Goal: Task Accomplishment & Management: Complete application form

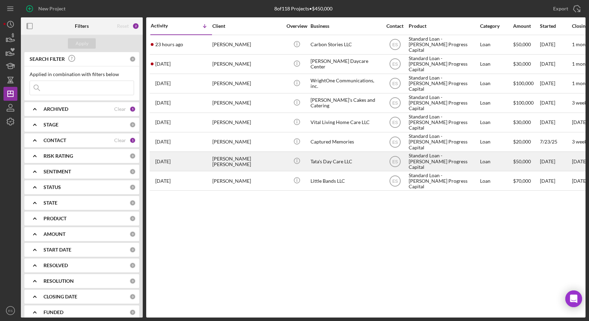
click at [322, 159] on div "Tata's Day Care LLC" at bounding box center [345, 161] width 70 height 18
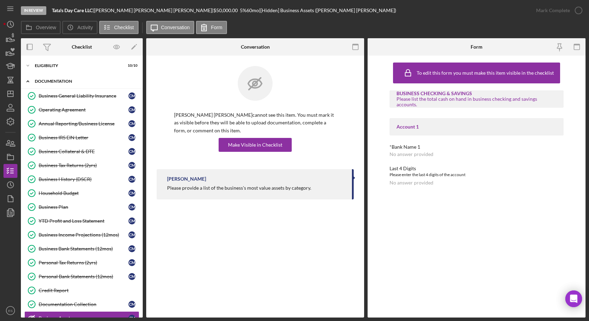
click at [29, 80] on icon "Icon/Expander" at bounding box center [28, 81] width 14 height 14
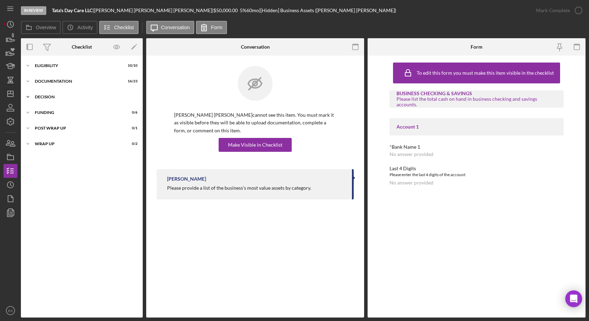
click at [29, 95] on icon "Icon/Expander" at bounding box center [28, 97] width 14 height 14
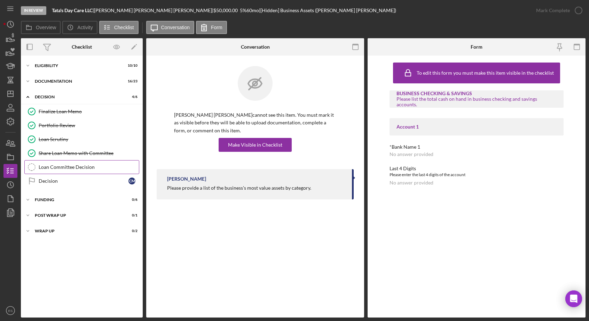
click at [42, 165] on div "Loan Committee Decision" at bounding box center [89, 168] width 100 height 6
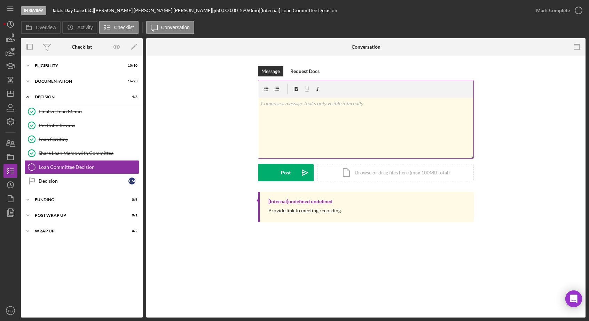
click at [316, 144] on div "v Color teal Color pink Remove color Add row above Add row below Add column bef…" at bounding box center [365, 128] width 215 height 61
click at [308, 127] on p "[DATE]" at bounding box center [365, 123] width 211 height 8
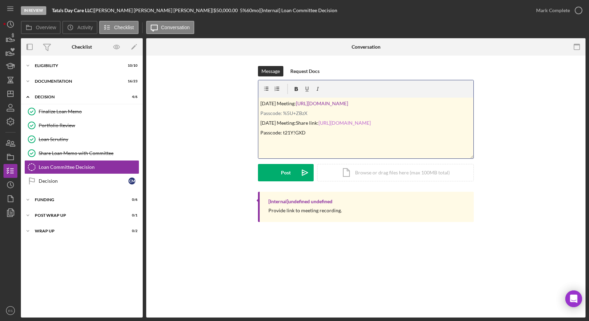
click at [323, 126] on link "[URL][DOMAIN_NAME]" at bounding box center [344, 123] width 52 height 6
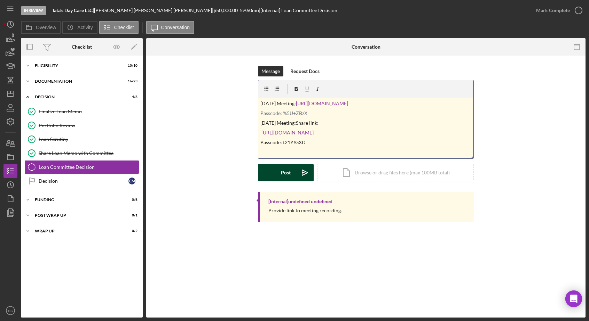
click at [291, 175] on button "Post Icon/icon-invite-send" at bounding box center [286, 172] width 56 height 17
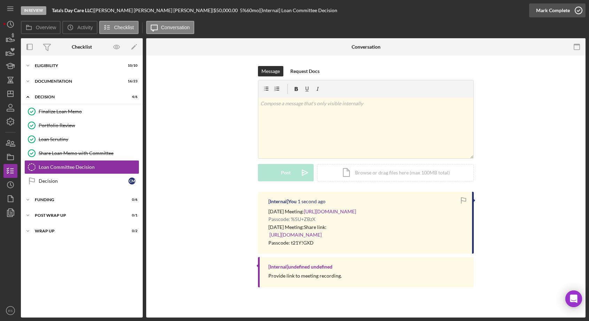
click at [562, 9] on div "Mark Complete" at bounding box center [553, 10] width 34 height 14
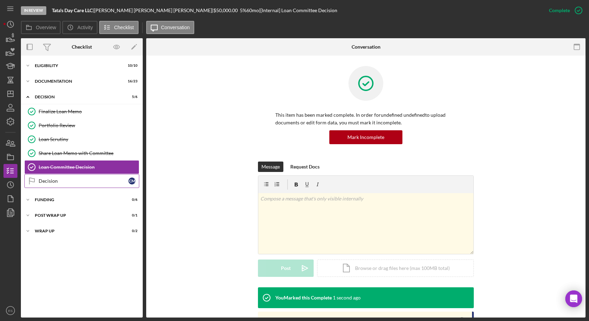
click at [110, 176] on link "Decision Decision C M" at bounding box center [81, 181] width 115 height 14
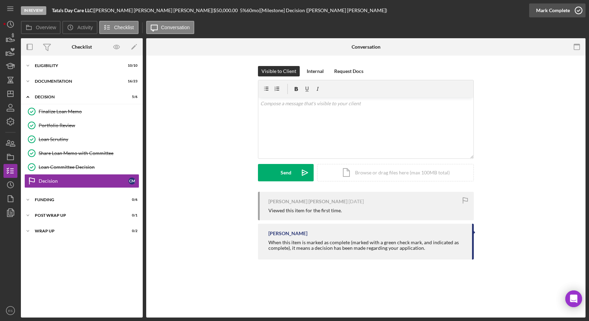
click at [552, 12] on div "Mark Complete" at bounding box center [553, 10] width 34 height 14
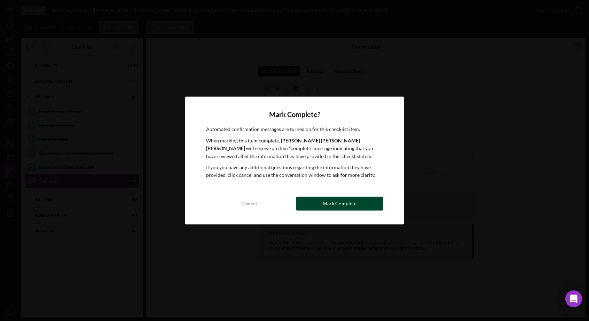
click at [327, 201] on div "Mark Complete" at bounding box center [340, 204] width 34 height 14
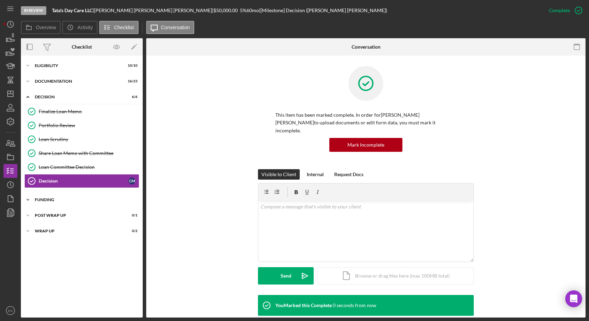
click at [51, 199] on div "Funding" at bounding box center [84, 200] width 99 height 4
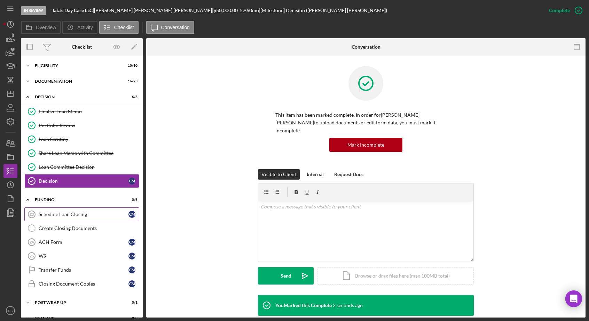
click at [58, 212] on div "Schedule Loan Closing" at bounding box center [84, 215] width 90 height 6
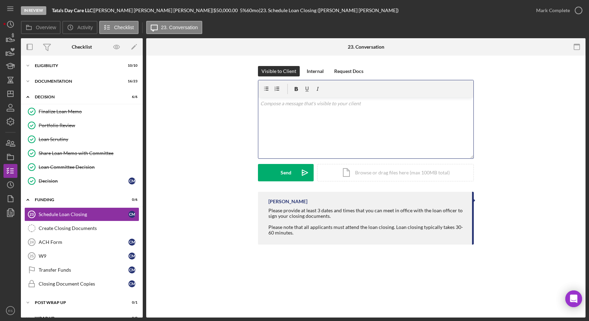
click at [298, 126] on div "v Color teal Color pink Remove color Add row above Add row below Add column bef…" at bounding box center [365, 128] width 215 height 61
click at [407, 217] on div "Please provide at least 3 dates and times that you can meet in office with the …" at bounding box center [366, 222] width 197 height 28
click at [369, 102] on p "Scheduled loan closing for 8/21" at bounding box center [365, 104] width 211 height 8
click at [310, 103] on p "Scheduled loan closing for [DATE] 1PM." at bounding box center [365, 104] width 211 height 8
click at [384, 107] on p "Scheduled loan closing at [GEOGRAPHIC_DATA] for [DATE] 1PM." at bounding box center [365, 104] width 211 height 8
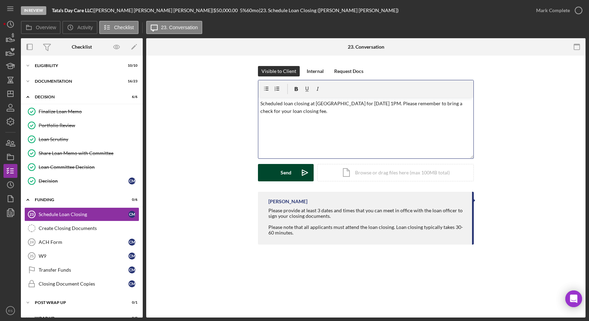
click at [286, 175] on div "Send" at bounding box center [285, 172] width 11 height 17
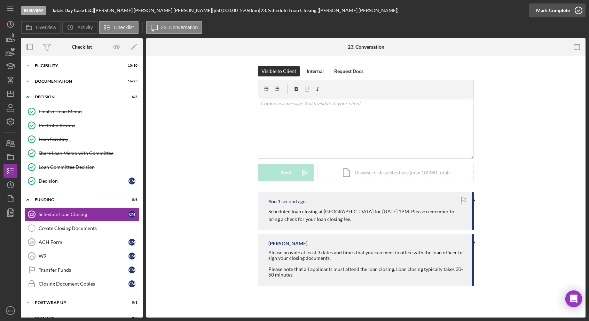
click at [575, 11] on icon "button" at bounding box center [578, 10] width 17 height 17
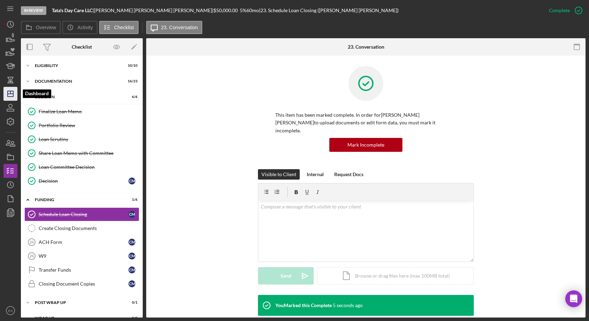
click at [7, 97] on icon "Icon/Dashboard" at bounding box center [10, 93] width 17 height 17
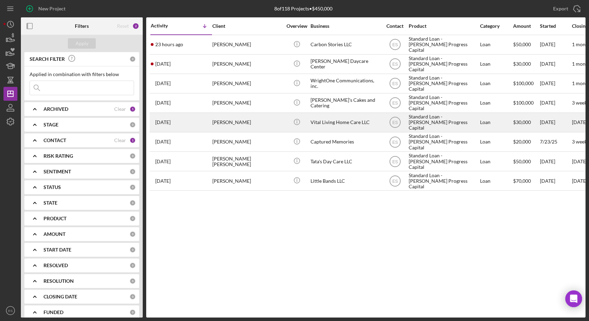
click at [359, 123] on div "Vital Living Home Care LLC" at bounding box center [345, 122] width 70 height 18
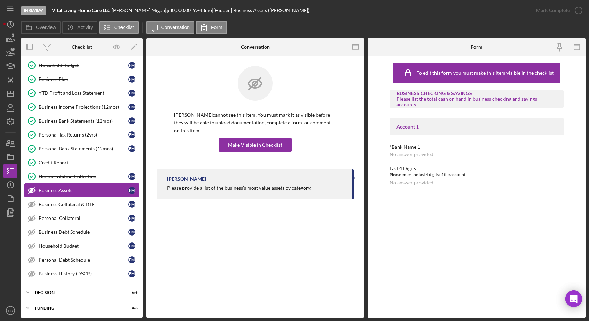
scroll to position [155, 0]
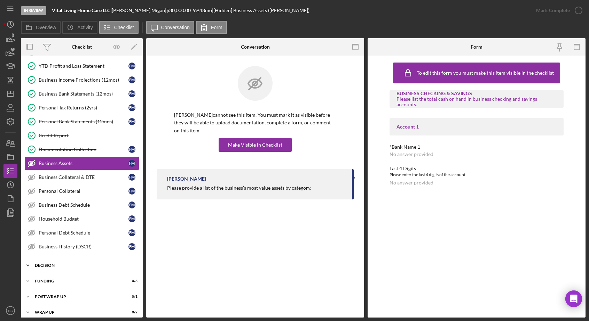
click at [44, 264] on div "Decision" at bounding box center [84, 266] width 99 height 4
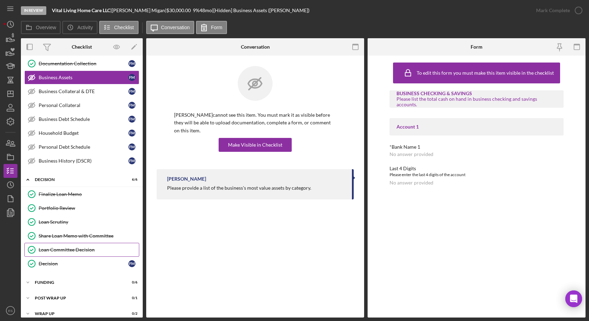
click at [58, 247] on div "Loan Committee Decision" at bounding box center [89, 250] width 100 height 6
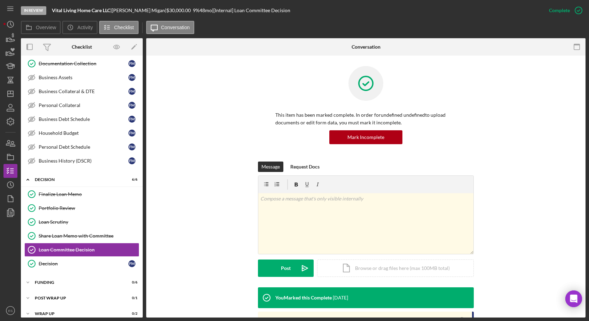
scroll to position [95, 0]
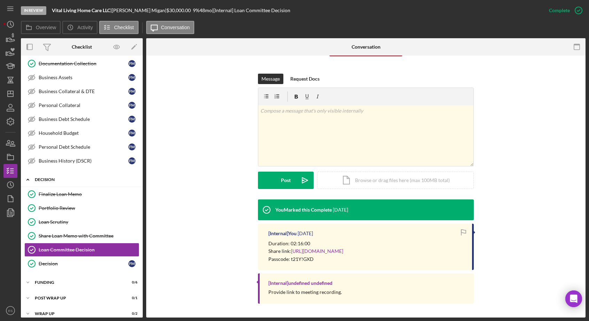
click at [39, 173] on div "Icon/Expander Decision 6 / 6" at bounding box center [82, 180] width 122 height 14
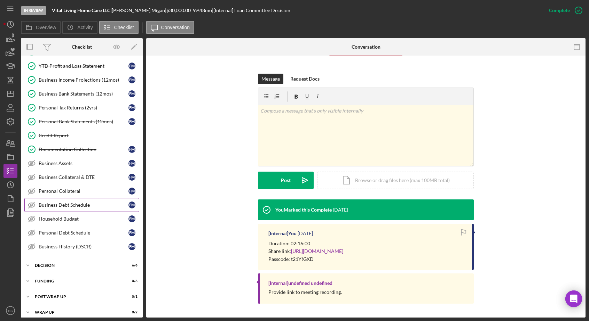
scroll to position [0, 0]
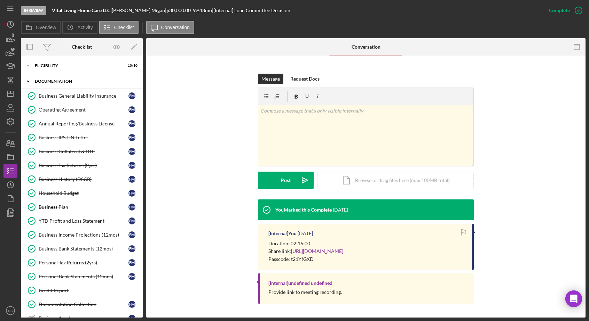
click at [45, 78] on div "Icon/Expander Documentation 16 / 23" at bounding box center [82, 81] width 122 height 14
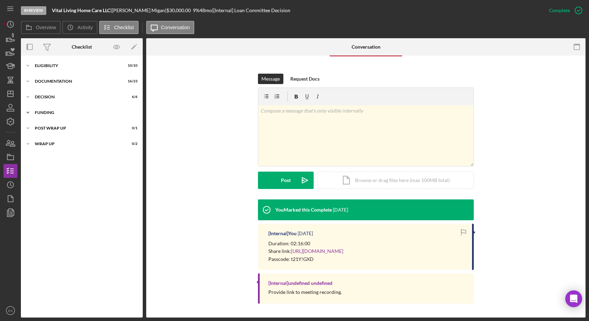
click at [49, 116] on div "Icon/Expander Funding 0 / 6" at bounding box center [82, 113] width 122 height 14
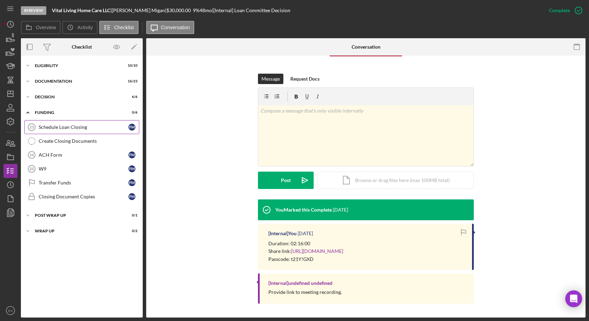
click at [54, 130] on link "Schedule Loan Closing 23 Schedule Loan Closing F M" at bounding box center [81, 127] width 115 height 14
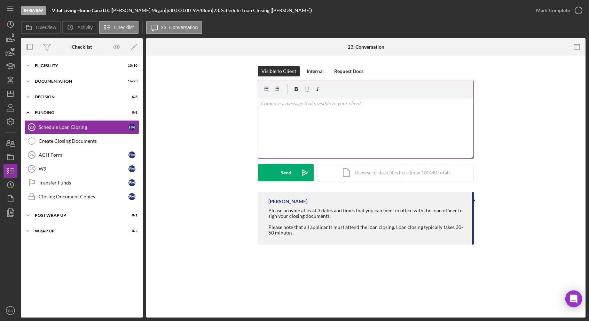
click at [309, 118] on div "v Color teal Color pink Remove color Add row above Add row below Add column bef…" at bounding box center [365, 128] width 215 height 61
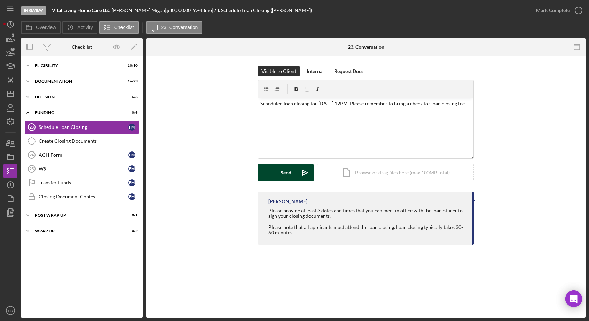
click at [298, 178] on icon "Icon/icon-invite-send" at bounding box center [304, 172] width 17 height 17
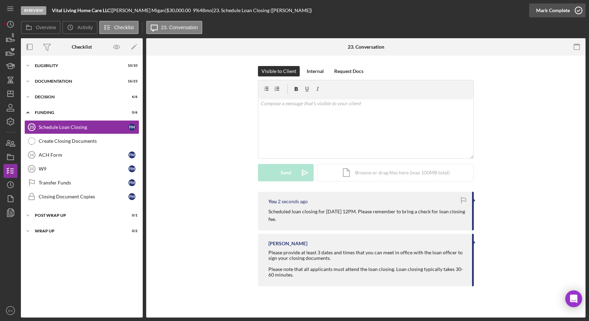
click at [559, 12] on div "Mark Complete" at bounding box center [553, 10] width 34 height 14
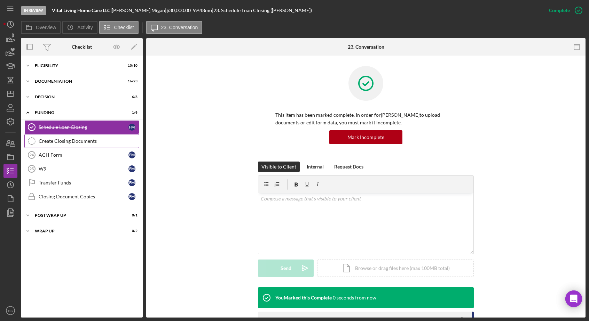
click at [98, 136] on link "Create Closing Documents Create Closing Documents" at bounding box center [81, 141] width 115 height 14
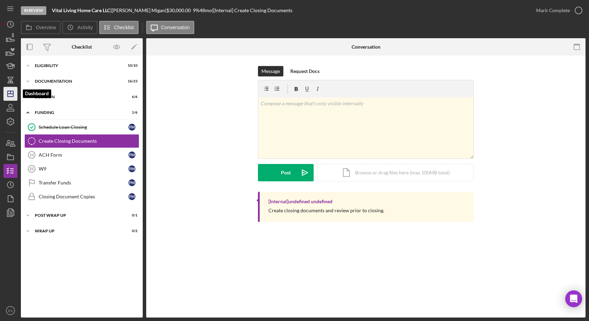
click at [11, 92] on icon "Icon/Dashboard" at bounding box center [10, 93] width 17 height 17
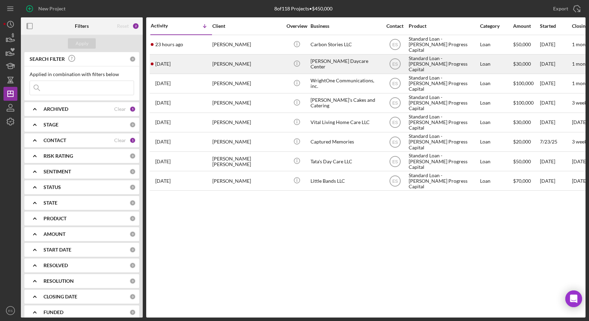
click at [357, 65] on div "[PERSON_NAME] Daycare Center" at bounding box center [345, 64] width 70 height 18
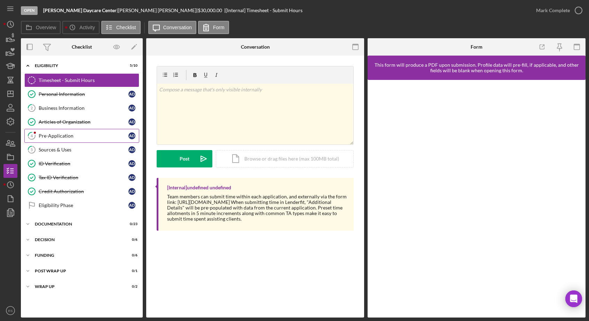
click at [63, 135] on div "Pre-Application" at bounding box center [84, 136] width 90 height 6
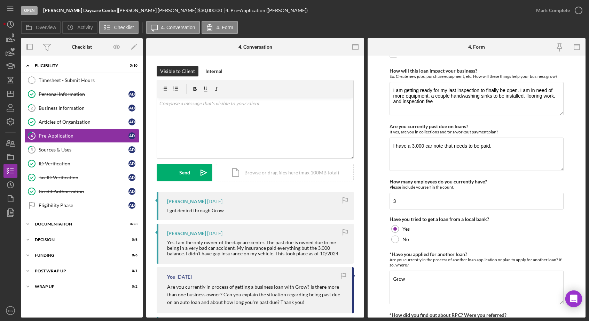
scroll to position [77, 0]
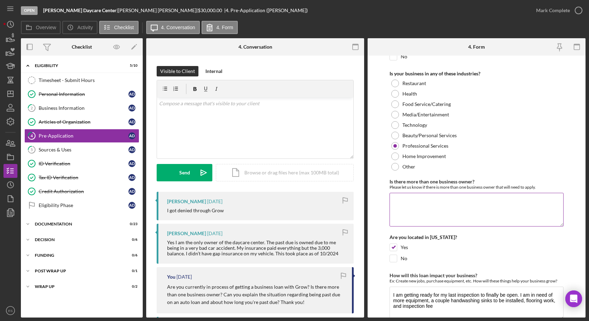
click at [444, 206] on textarea "Is there more than one business owner?" at bounding box center [476, 209] width 174 height 33
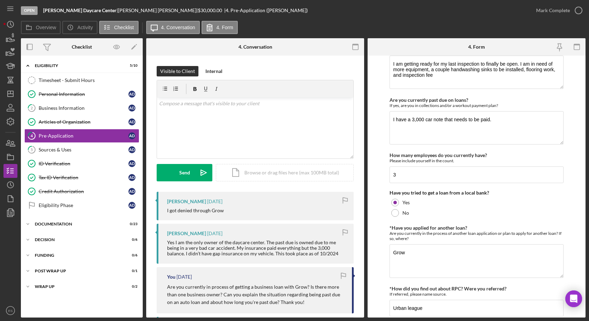
scroll to position [330, 0]
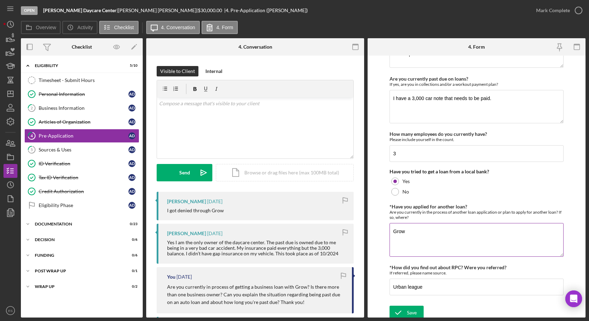
type textarea "No"
click at [392, 226] on textarea "Grow" at bounding box center [476, 239] width 174 height 33
click at [439, 237] on textarea "Denied by Grow" at bounding box center [476, 239] width 174 height 33
type textarea "Denied by Grow."
click at [409, 283] on input "Urban league" at bounding box center [476, 287] width 174 height 17
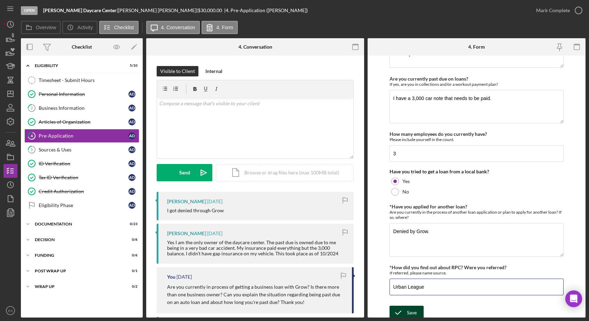
type input "Urban League"
click at [416, 307] on button "Save" at bounding box center [406, 313] width 34 height 14
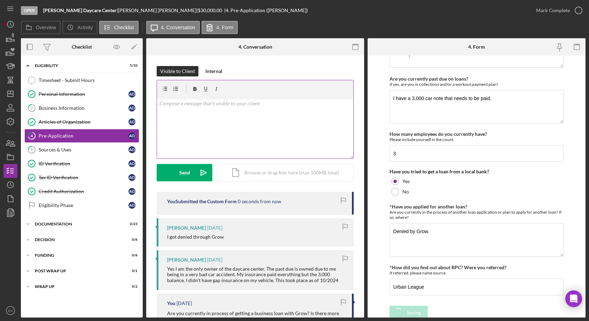
click at [258, 144] on div "v Color teal Color pink Remove color Add row above Add row below Add column bef…" at bounding box center [255, 128] width 196 height 61
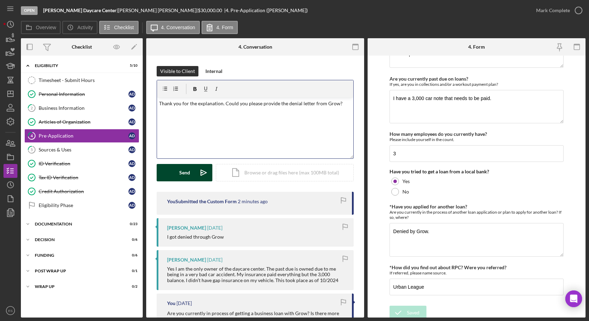
click at [180, 173] on div "Send" at bounding box center [184, 172] width 11 height 17
